Goal: Transaction & Acquisition: Purchase product/service

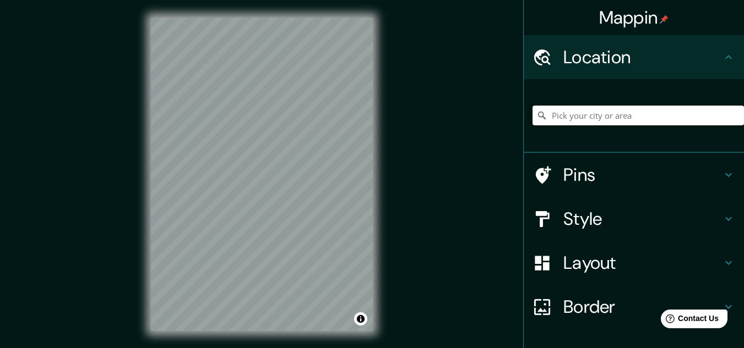
click at [569, 119] on input "Pick your city or area" at bounding box center [637, 116] width 211 height 20
type input "[GEOGRAPHIC_DATA], [GEOGRAPHIC_DATA]"
click at [582, 179] on h4 "Pins" at bounding box center [642, 175] width 159 height 22
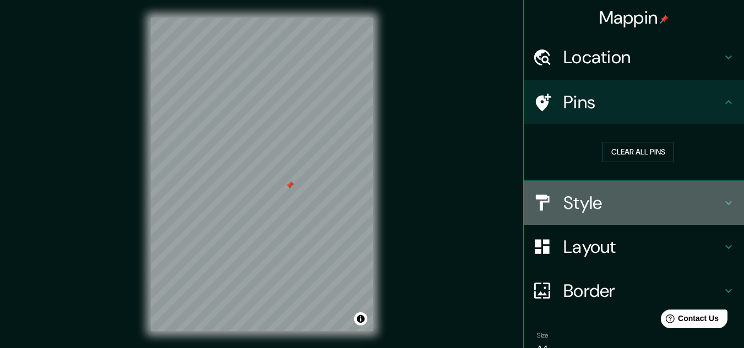
click at [591, 195] on h4 "Style" at bounding box center [642, 203] width 159 height 22
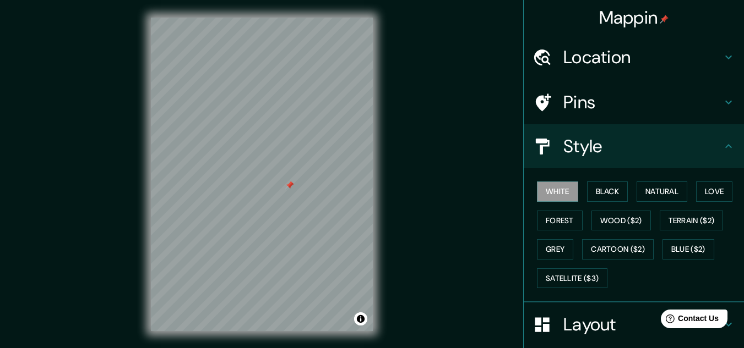
click at [591, 195] on button "Black" at bounding box center [607, 192] width 41 height 20
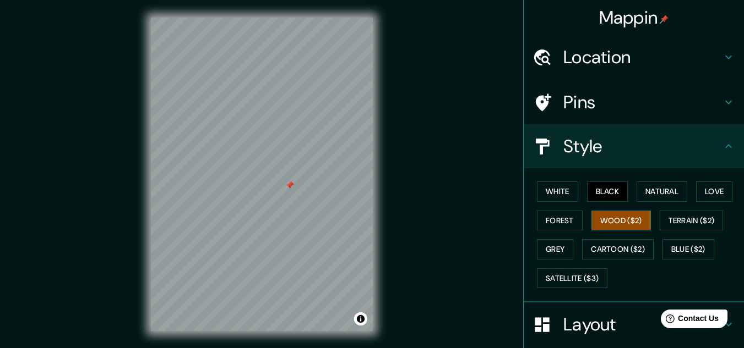
click at [600, 216] on button "Wood ($2)" at bounding box center [620, 221] width 59 height 20
click at [572, 215] on button "Forest" at bounding box center [560, 221] width 46 height 20
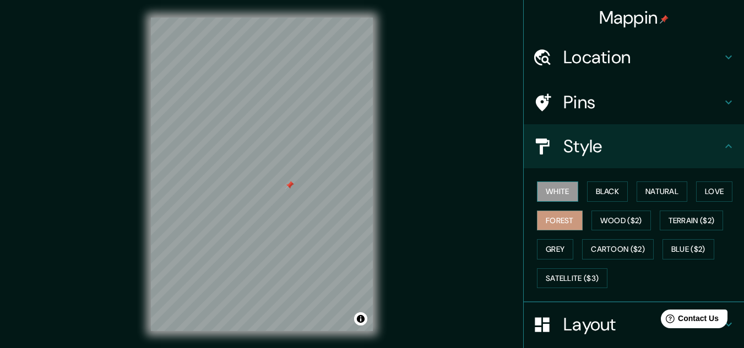
click at [569, 199] on button "White" at bounding box center [557, 192] width 41 height 20
click at [599, 195] on button "Black" at bounding box center [607, 192] width 41 height 20
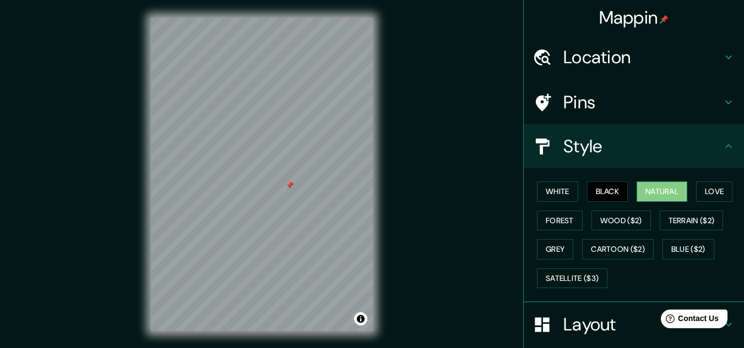
click at [650, 199] on button "Natural" at bounding box center [661, 192] width 51 height 20
click at [667, 211] on button "Terrain ($2)" at bounding box center [691, 221] width 64 height 20
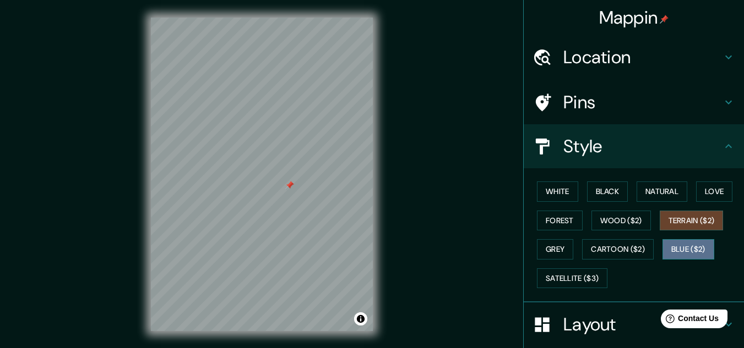
click at [675, 246] on button "Blue ($2)" at bounding box center [688, 249] width 52 height 20
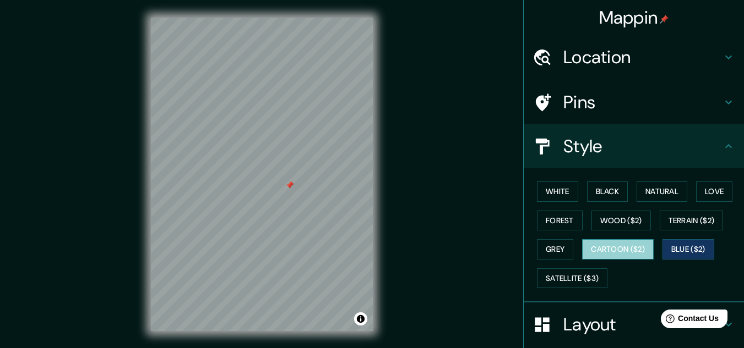
click at [632, 246] on button "Cartoon ($2)" at bounding box center [618, 249] width 72 height 20
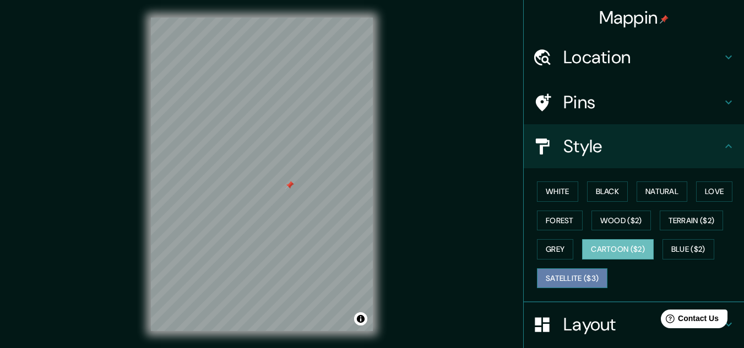
click at [585, 272] on button "Satellite ($3)" at bounding box center [572, 279] width 70 height 20
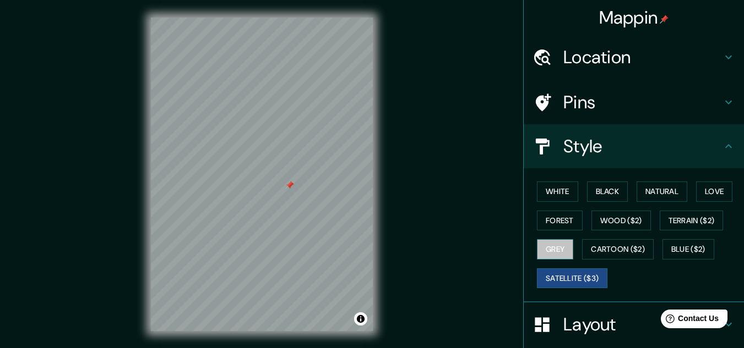
click at [554, 248] on button "Grey" at bounding box center [555, 249] width 36 height 20
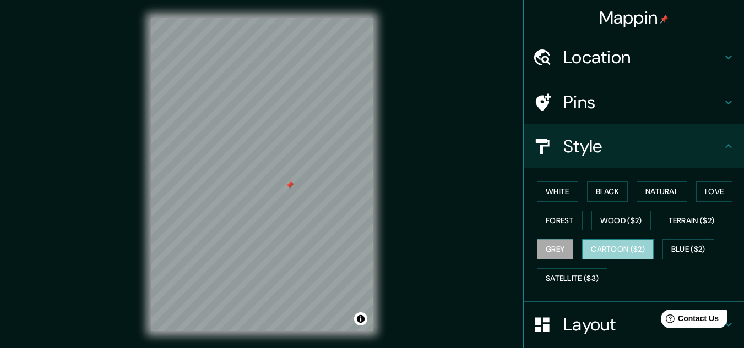
click at [611, 249] on button "Cartoon ($2)" at bounding box center [618, 249] width 72 height 20
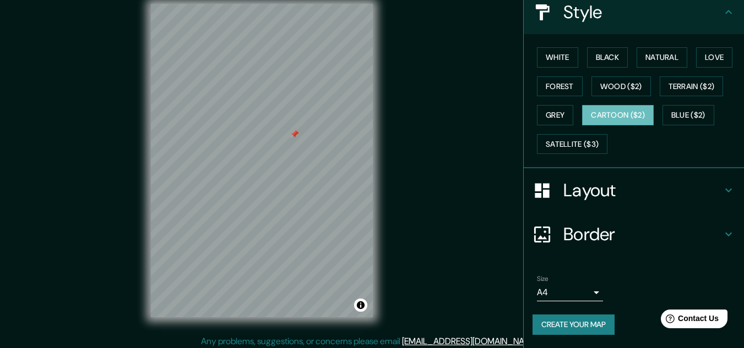
scroll to position [18, 0]
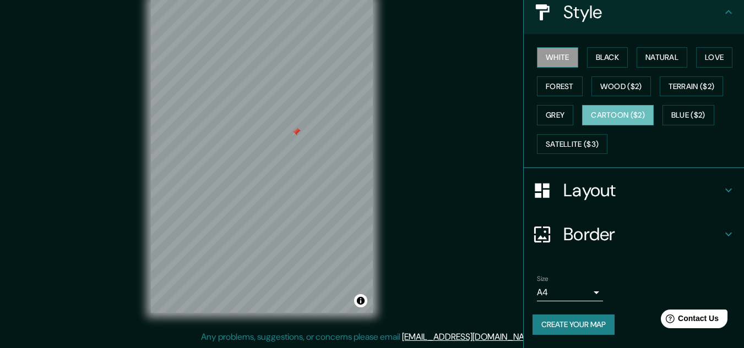
click at [543, 60] on button "White" at bounding box center [557, 57] width 41 height 20
click at [587, 59] on button "Black" at bounding box center [607, 57] width 41 height 20
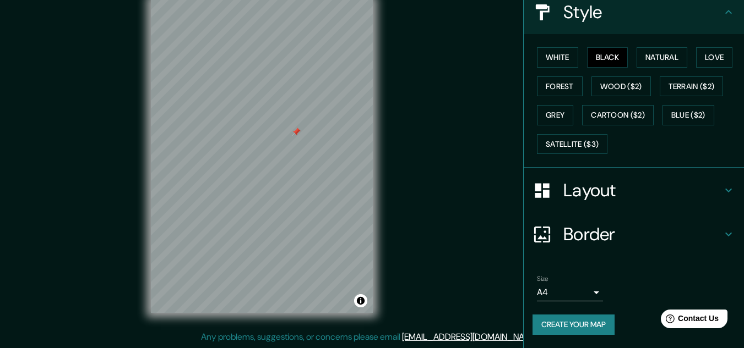
click at [560, 101] on div "White Black Natural Love Forest Wood ($2) Terrain ($2) Grey Cartoon ($2) Blue (…" at bounding box center [637, 101] width 211 height 116
click at [557, 113] on button "Grey" at bounding box center [555, 115] width 36 height 20
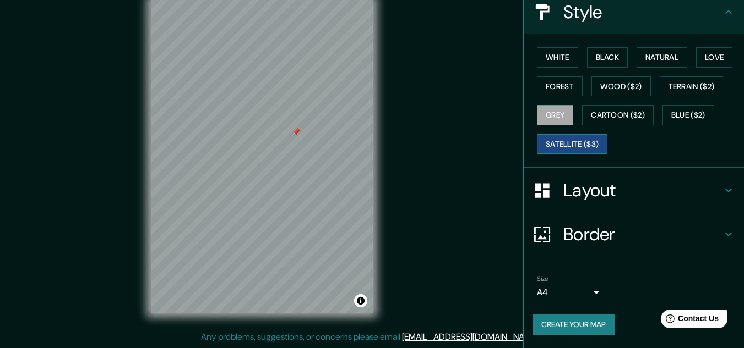
click at [561, 139] on button "Satellite ($3)" at bounding box center [572, 144] width 70 height 20
click at [292, 135] on div at bounding box center [296, 132] width 9 height 9
click at [548, 95] on button "Forest" at bounding box center [560, 87] width 46 height 20
click at [546, 112] on button "Grey" at bounding box center [555, 115] width 36 height 20
click at [546, 88] on button "Forest" at bounding box center [560, 87] width 46 height 20
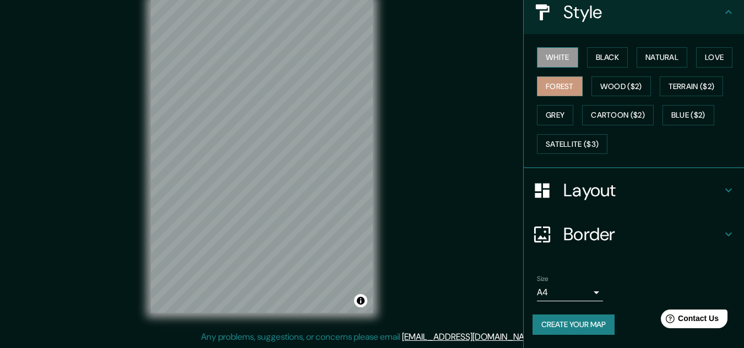
click at [562, 61] on button "White" at bounding box center [557, 57] width 41 height 20
click at [590, 59] on button "Black" at bounding box center [607, 57] width 41 height 20
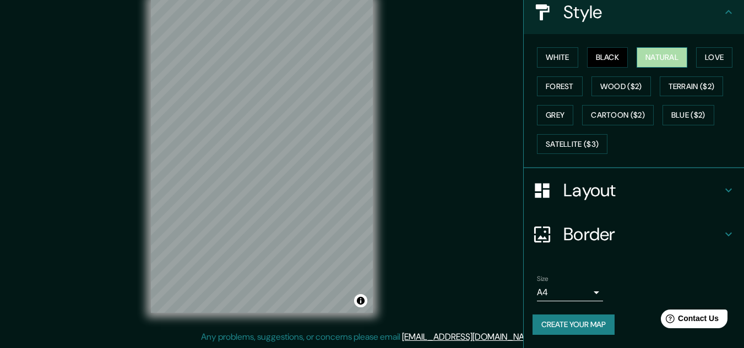
click at [636, 61] on button "Natural" at bounding box center [661, 57] width 51 height 20
click at [714, 61] on button "Love" at bounding box center [714, 57] width 36 height 20
click at [643, 60] on button "Natural" at bounding box center [661, 57] width 51 height 20
click at [606, 60] on button "Black" at bounding box center [607, 57] width 41 height 20
click at [257, 123] on div at bounding box center [253, 122] width 9 height 9
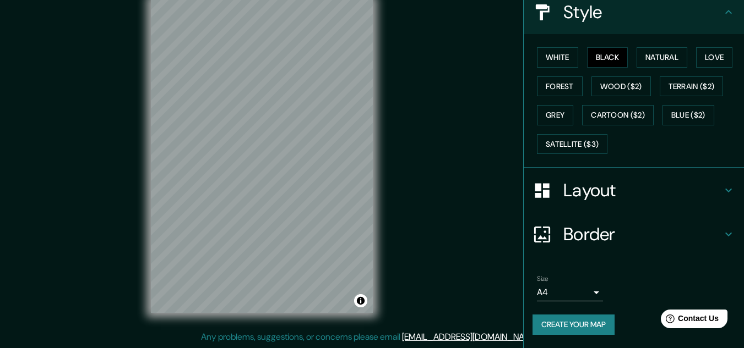
click at [578, 293] on body "Mappin Location [GEOGRAPHIC_DATA], [GEOGRAPHIC_DATA] [GEOGRAPHIC_DATA] [GEOGRAP…" at bounding box center [372, 156] width 744 height 348
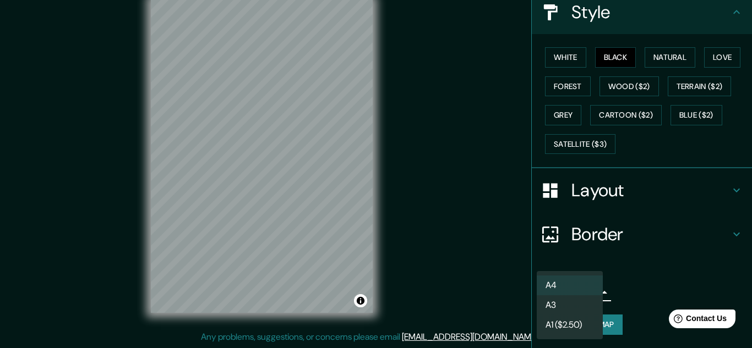
click at [579, 300] on li "A3" at bounding box center [570, 306] width 66 height 20
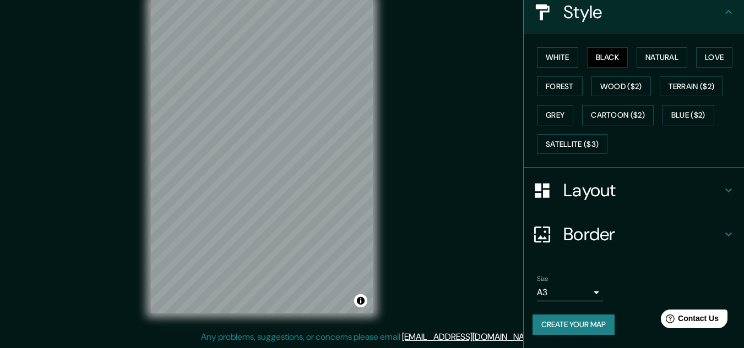
click at [577, 319] on button "Create your map" at bounding box center [573, 325] width 82 height 20
click at [590, 320] on button "Create your map" at bounding box center [573, 325] width 82 height 20
click at [578, 233] on h4 "Border" at bounding box center [642, 235] width 159 height 22
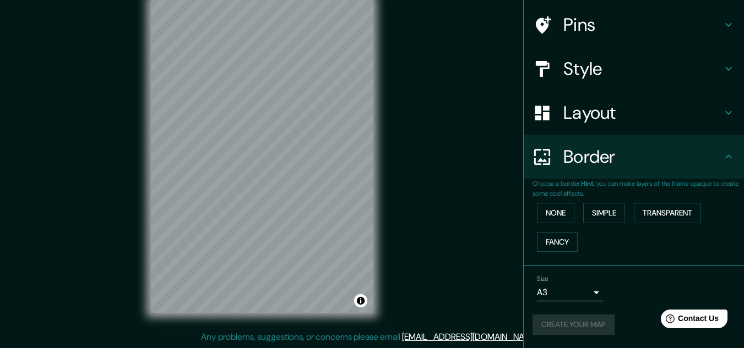
scroll to position [78, 0]
click at [547, 206] on button "None" at bounding box center [555, 213] width 37 height 20
click at [602, 214] on button "Simple" at bounding box center [604, 213] width 42 height 20
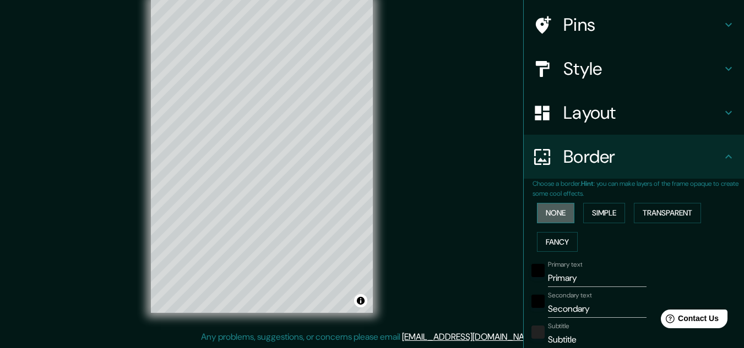
click at [555, 212] on button "None" at bounding box center [555, 213] width 37 height 20
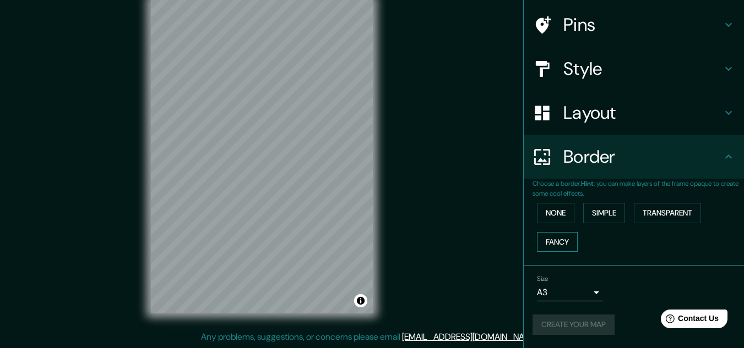
click at [557, 237] on button "Fancy" at bounding box center [557, 242] width 41 height 20
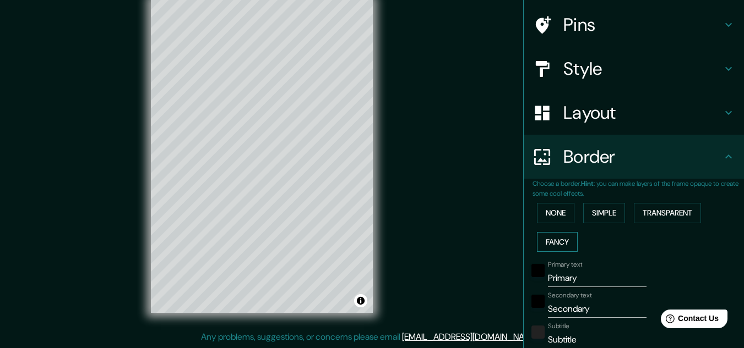
click at [563, 243] on button "Fancy" at bounding box center [557, 242] width 41 height 20
type input "161"
type input "32"
type input "16"
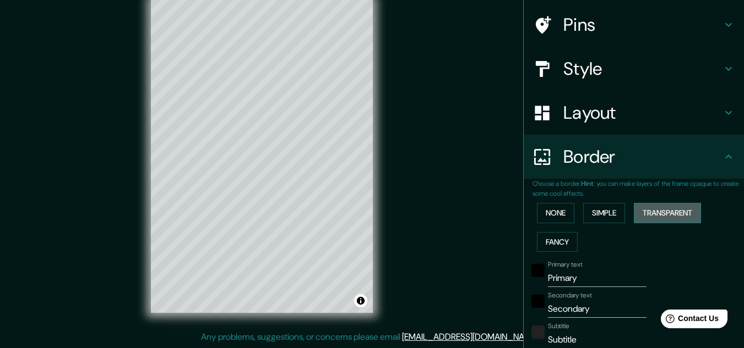
click at [655, 212] on button "Transparent" at bounding box center [667, 213] width 67 height 20
click at [565, 238] on button "Fancy" at bounding box center [557, 242] width 41 height 20
click at [663, 212] on button "Transparent" at bounding box center [667, 213] width 67 height 20
click at [555, 217] on button "None" at bounding box center [555, 213] width 37 height 20
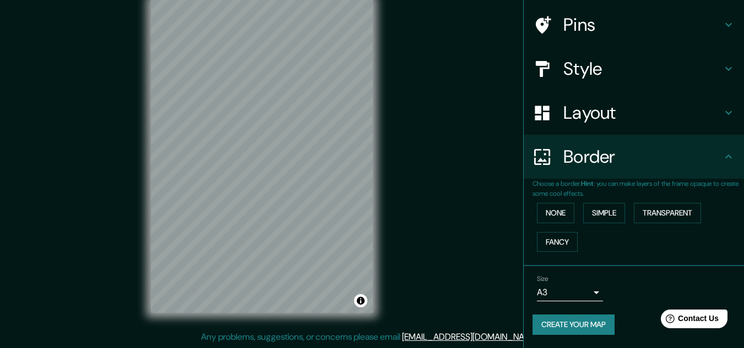
click at [563, 118] on h4 "Layout" at bounding box center [642, 113] width 159 height 22
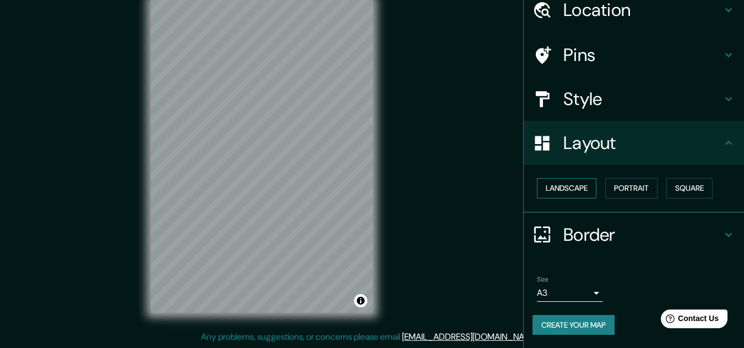
scroll to position [47, 0]
click at [554, 195] on button "Landscape" at bounding box center [566, 188] width 59 height 20
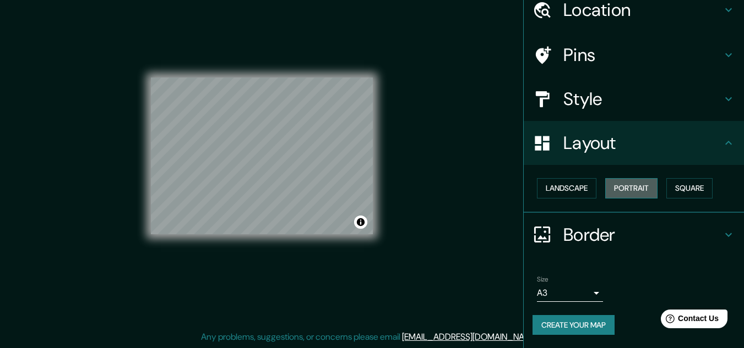
click at [638, 188] on button "Portrait" at bounding box center [631, 188] width 52 height 20
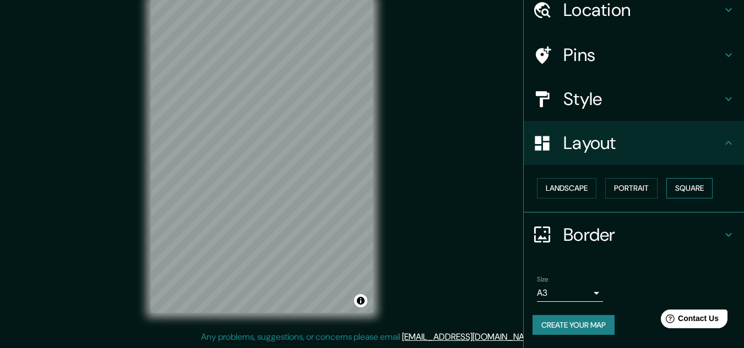
click at [701, 184] on button "Square" at bounding box center [689, 188] width 46 height 20
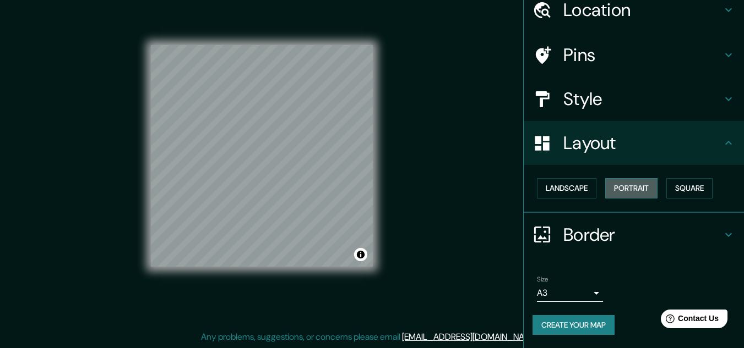
click at [627, 186] on button "Portrait" at bounding box center [631, 188] width 52 height 20
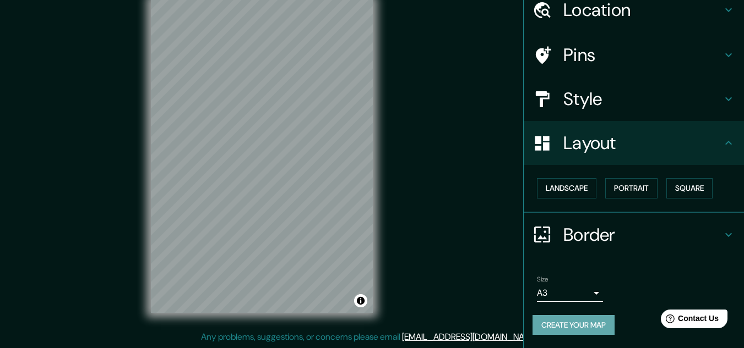
click at [571, 319] on button "Create your map" at bounding box center [573, 325] width 82 height 20
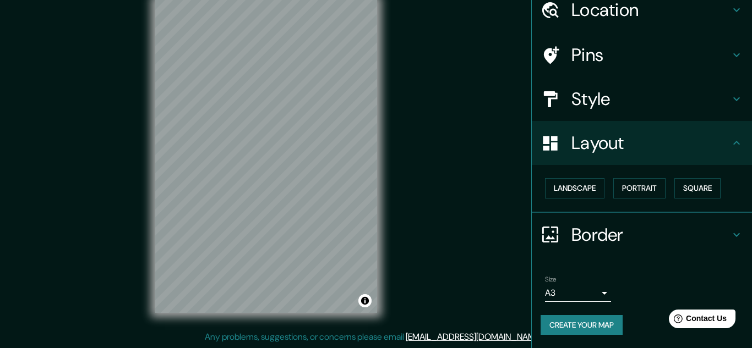
click at [577, 291] on body "Mappin Location [GEOGRAPHIC_DATA], [GEOGRAPHIC_DATA] [GEOGRAPHIC_DATA] [GEOGRAP…" at bounding box center [376, 156] width 752 height 348
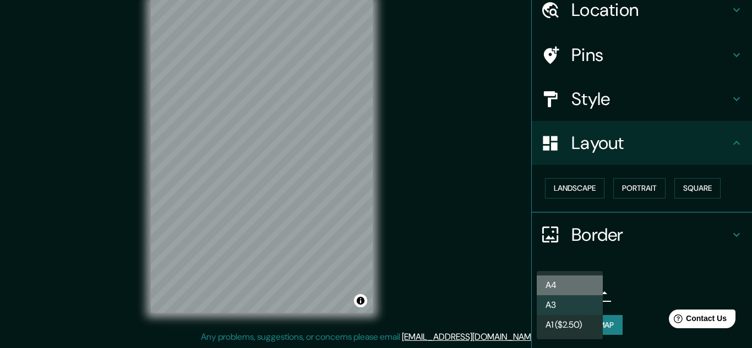
click at [580, 286] on li "A4" at bounding box center [570, 286] width 66 height 20
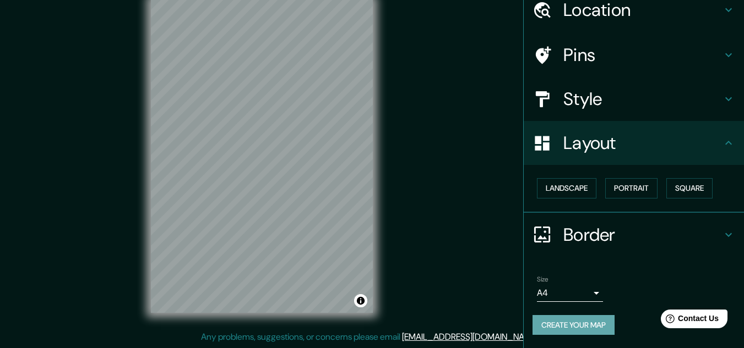
click at [589, 319] on button "Create your map" at bounding box center [573, 325] width 82 height 20
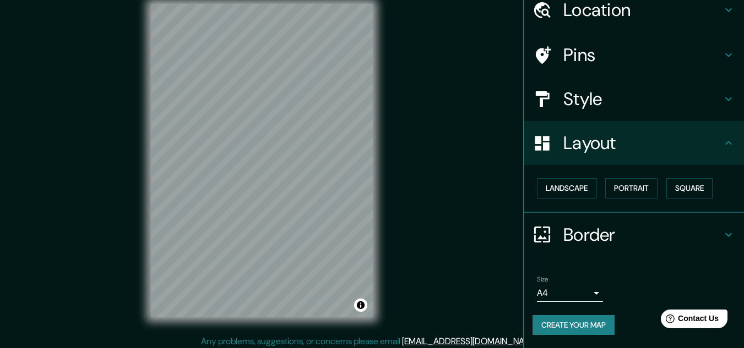
scroll to position [0, 0]
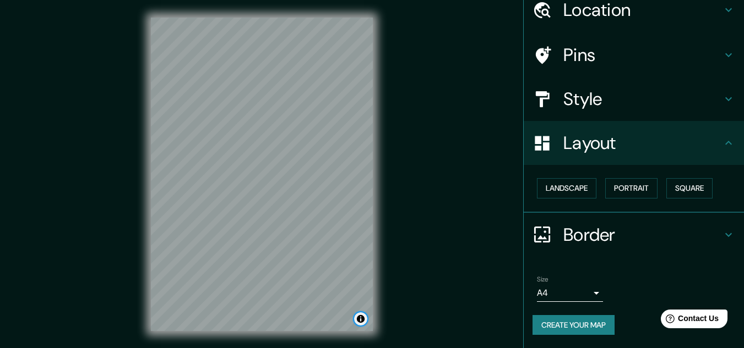
click at [363, 319] on button "Toggle attribution" at bounding box center [360, 319] width 13 height 13
click at [436, 288] on div "Mappin Location [GEOGRAPHIC_DATA], [GEOGRAPHIC_DATA] [GEOGRAPHIC_DATA] [GEOGRAP…" at bounding box center [372, 183] width 744 height 367
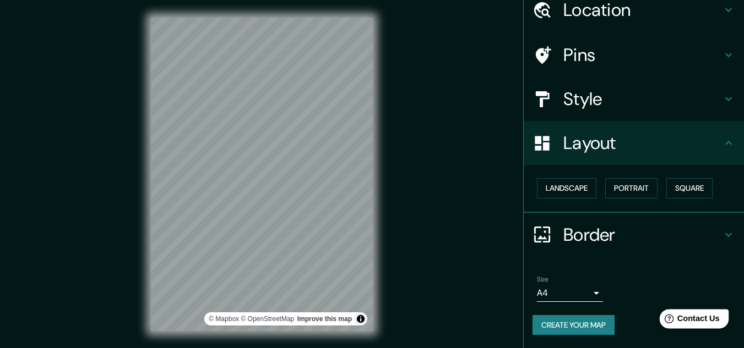
scroll to position [18, 0]
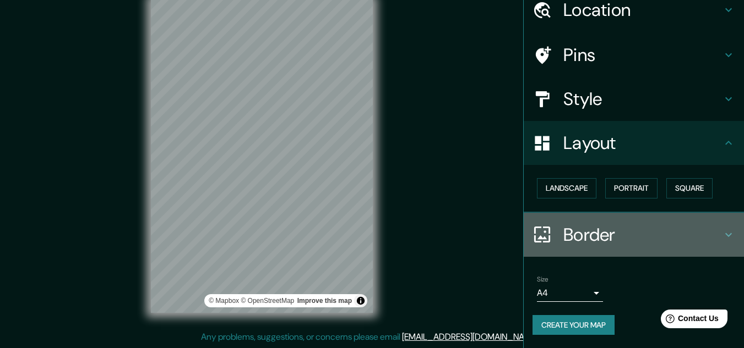
click at [722, 242] on div "Border" at bounding box center [634, 235] width 220 height 44
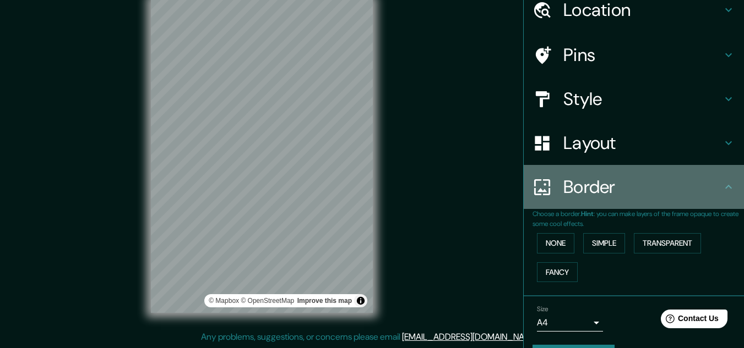
click at [722, 193] on icon at bounding box center [728, 187] width 13 height 13
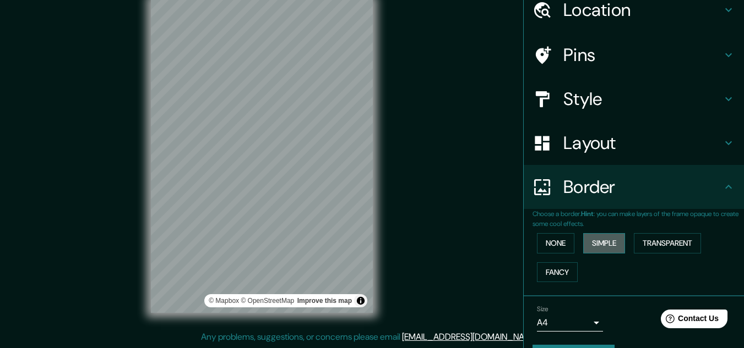
click at [607, 239] on button "Simple" at bounding box center [604, 243] width 42 height 20
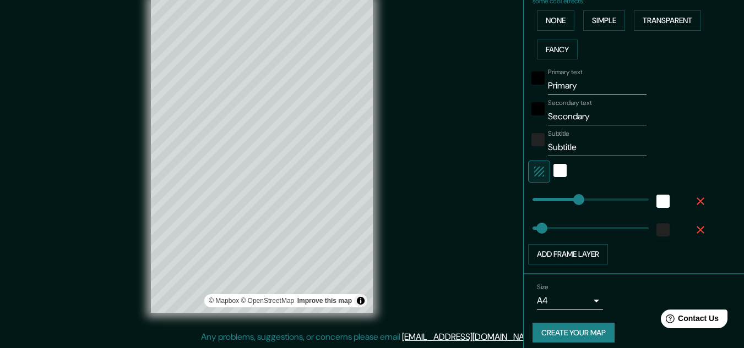
scroll to position [278, 0]
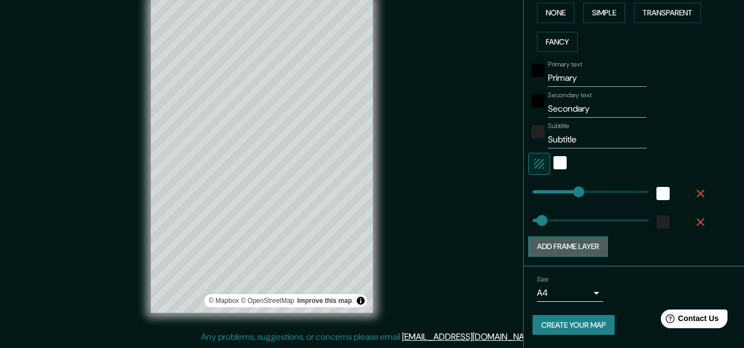
click at [566, 243] on button "Add frame layer" at bounding box center [568, 247] width 80 height 20
type input "161"
type input "32"
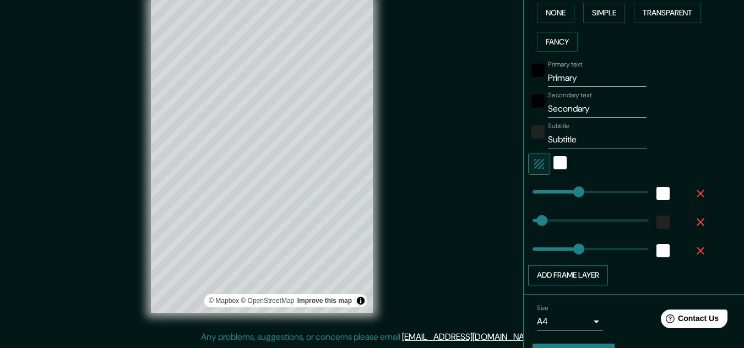
type input "161"
click at [564, 274] on button "Add frame layer" at bounding box center [568, 275] width 80 height 20
type input "161"
type input "32"
type input "161"
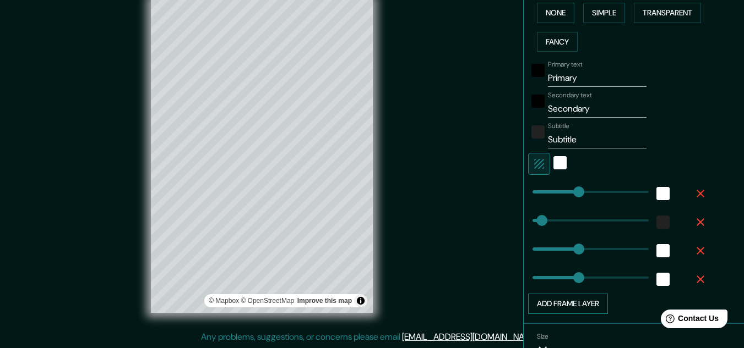
type input "161"
click at [694, 275] on icon "button" at bounding box center [700, 279] width 13 height 13
type input "161"
type input "32"
type input "161"
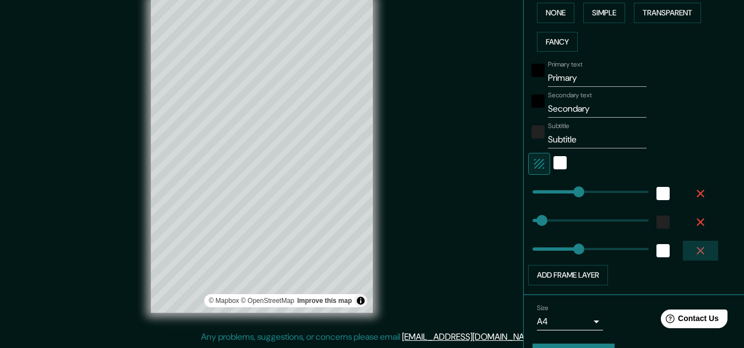
click at [696, 253] on icon "button" at bounding box center [700, 251] width 8 height 8
type input "161"
type input "32"
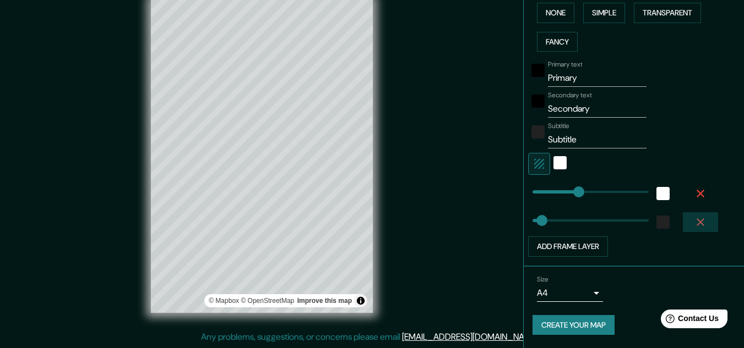
click at [696, 223] on icon "button" at bounding box center [700, 223] width 8 height 8
type input "161"
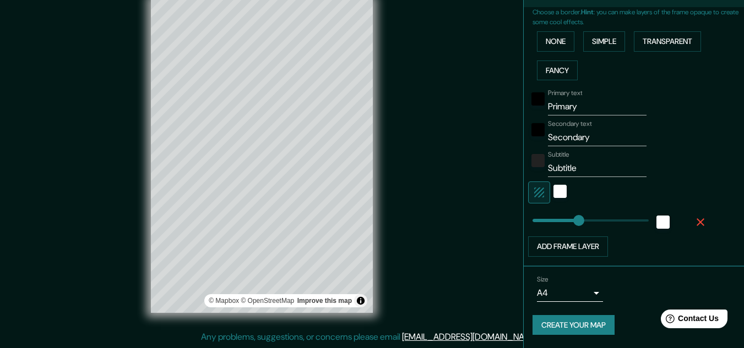
click at [696, 221] on icon "button" at bounding box center [700, 223] width 8 height 8
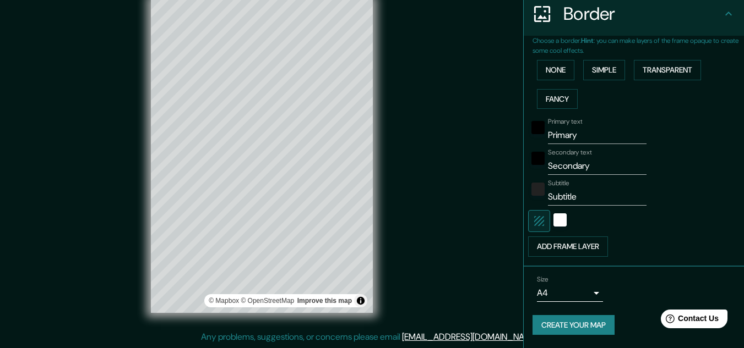
scroll to position [221, 0]
click at [574, 324] on button "Create your map" at bounding box center [573, 325] width 82 height 20
click at [532, 221] on icon "button" at bounding box center [538, 221] width 13 height 13
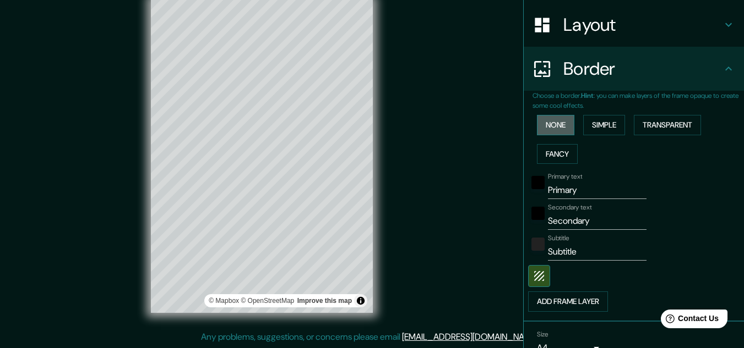
click at [547, 124] on button "None" at bounding box center [555, 125] width 37 height 20
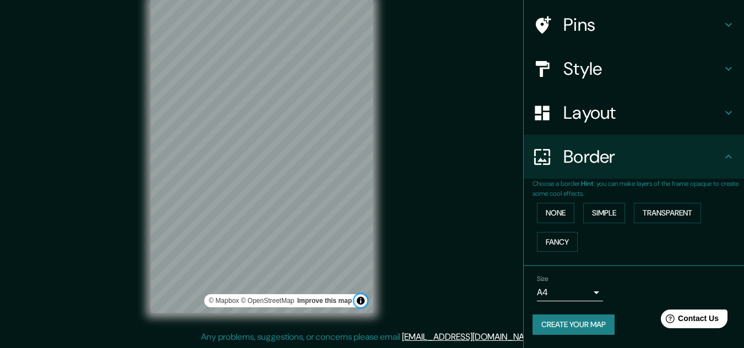
click at [361, 300] on button "Toggle attribution" at bounding box center [360, 301] width 13 height 13
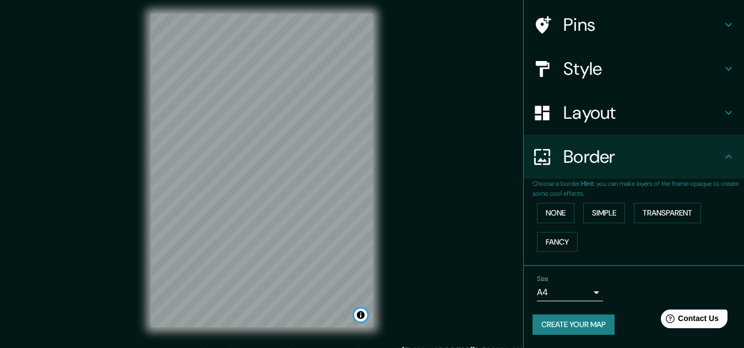
scroll to position [0, 0]
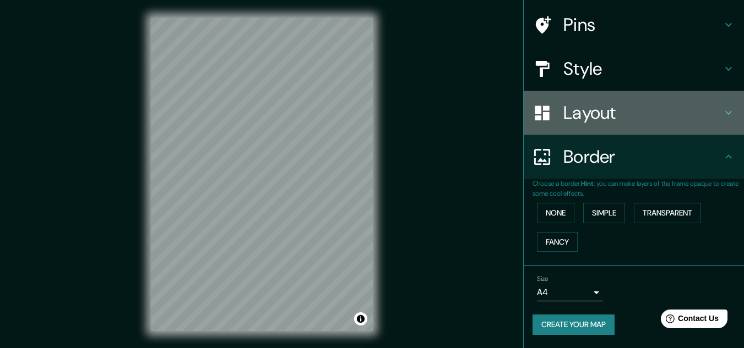
click at [571, 108] on h4 "Layout" at bounding box center [642, 113] width 159 height 22
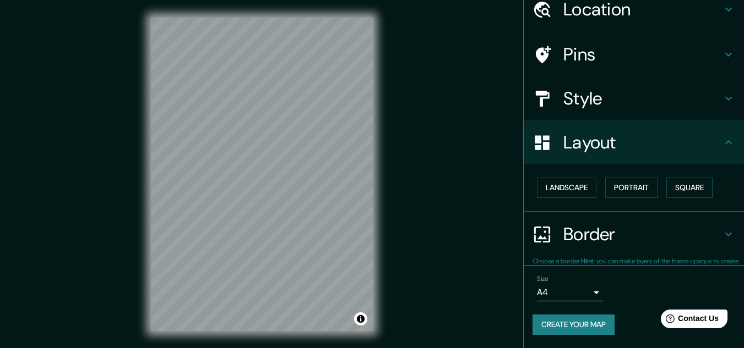
scroll to position [47, 0]
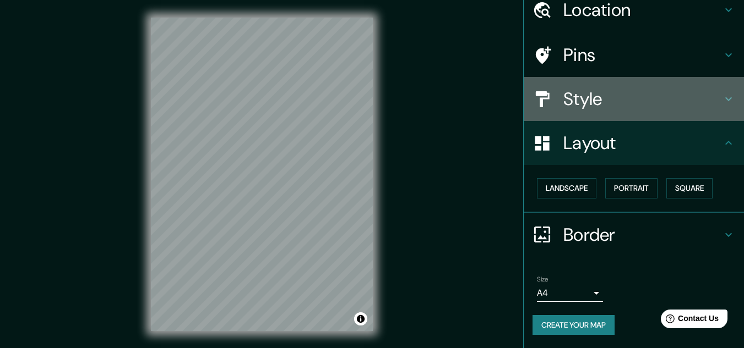
click at [573, 103] on h4 "Style" at bounding box center [642, 99] width 159 height 22
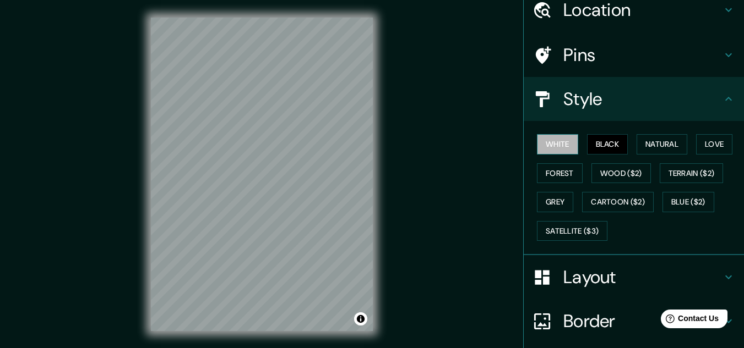
click at [554, 141] on button "White" at bounding box center [557, 144] width 41 height 20
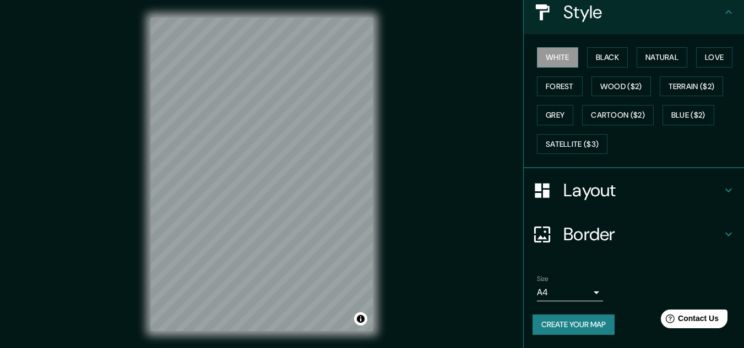
click at [576, 326] on button "Create your map" at bounding box center [573, 325] width 82 height 20
